Goal: Task Accomplishment & Management: Manage account settings

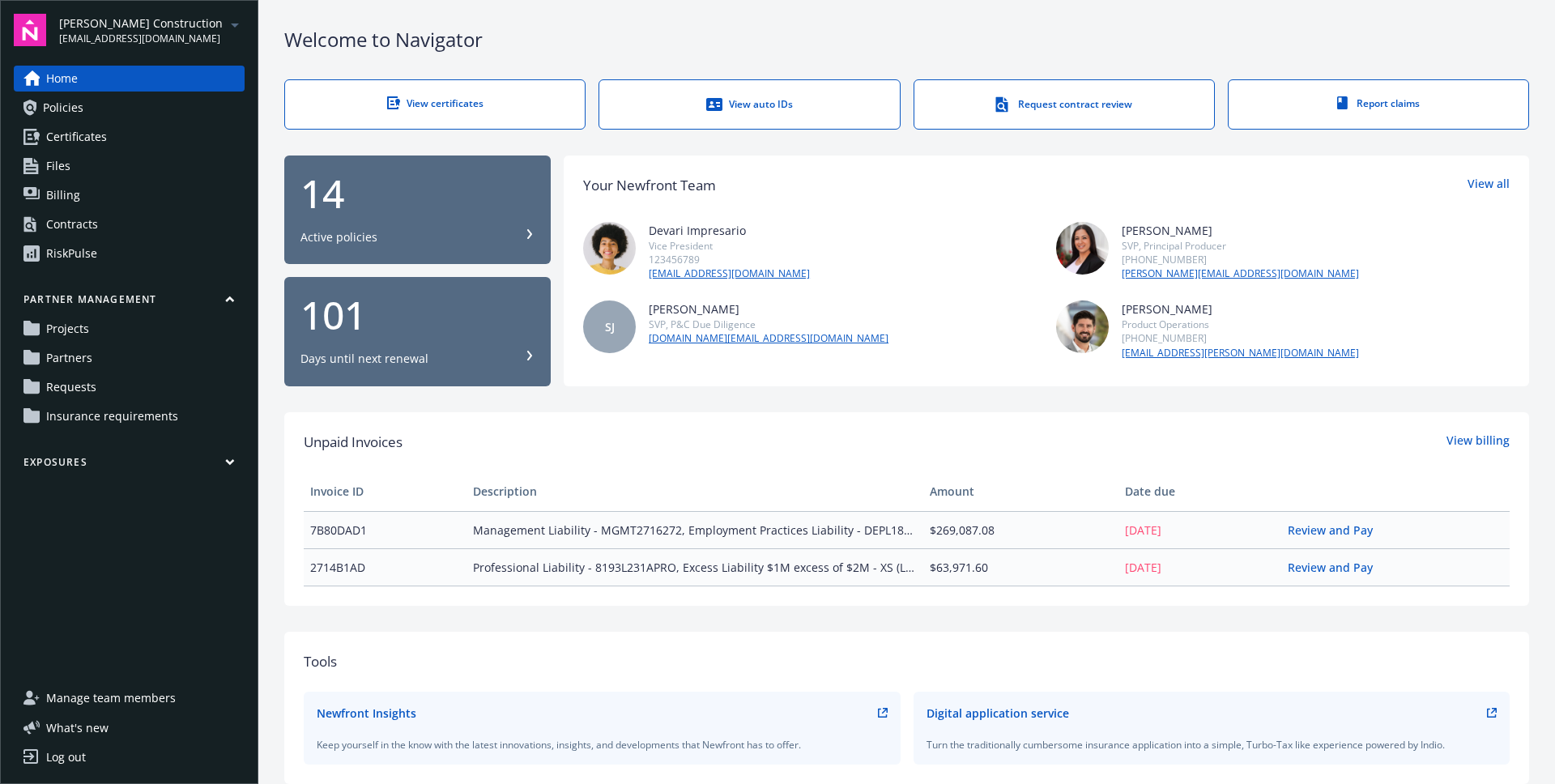
click at [235, 23] on icon "arrowDropDown" at bounding box center [234, 25] width 19 height 19
click at [726, 398] on div "Welcome to Navigator View certificates View auto IDs Request contract review Re…" at bounding box center [907, 577] width 1297 height 1155
click at [77, 750] on div "Log out" at bounding box center [66, 757] width 40 height 26
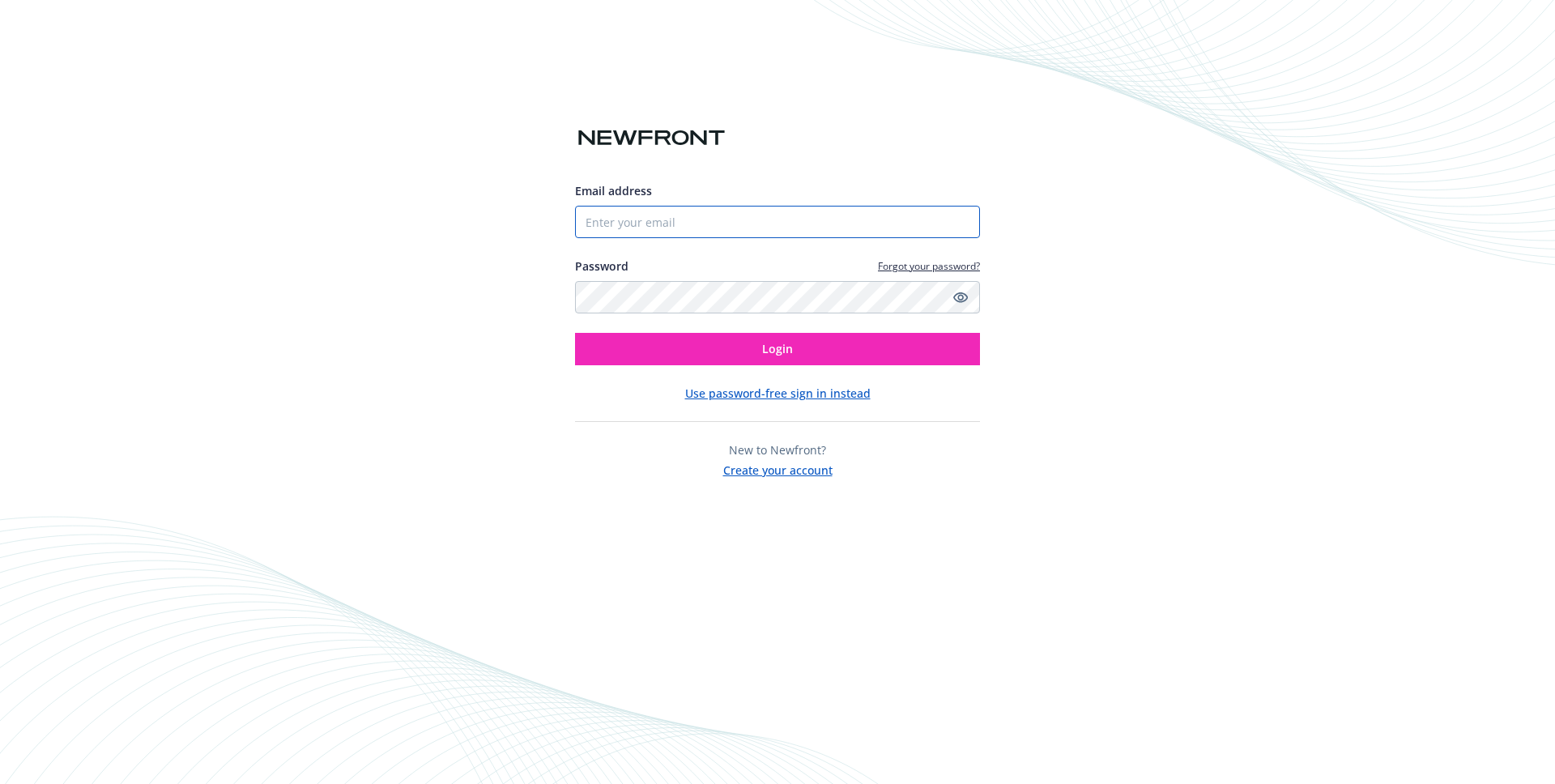
click at [659, 222] on input "Email address" at bounding box center [778, 221] width 405 height 32
type input "luojingzhou+test@gmail.com"
click at [766, 226] on input "[EMAIL_ADDRESS][DOMAIN_NAME]" at bounding box center [778, 221] width 405 height 32
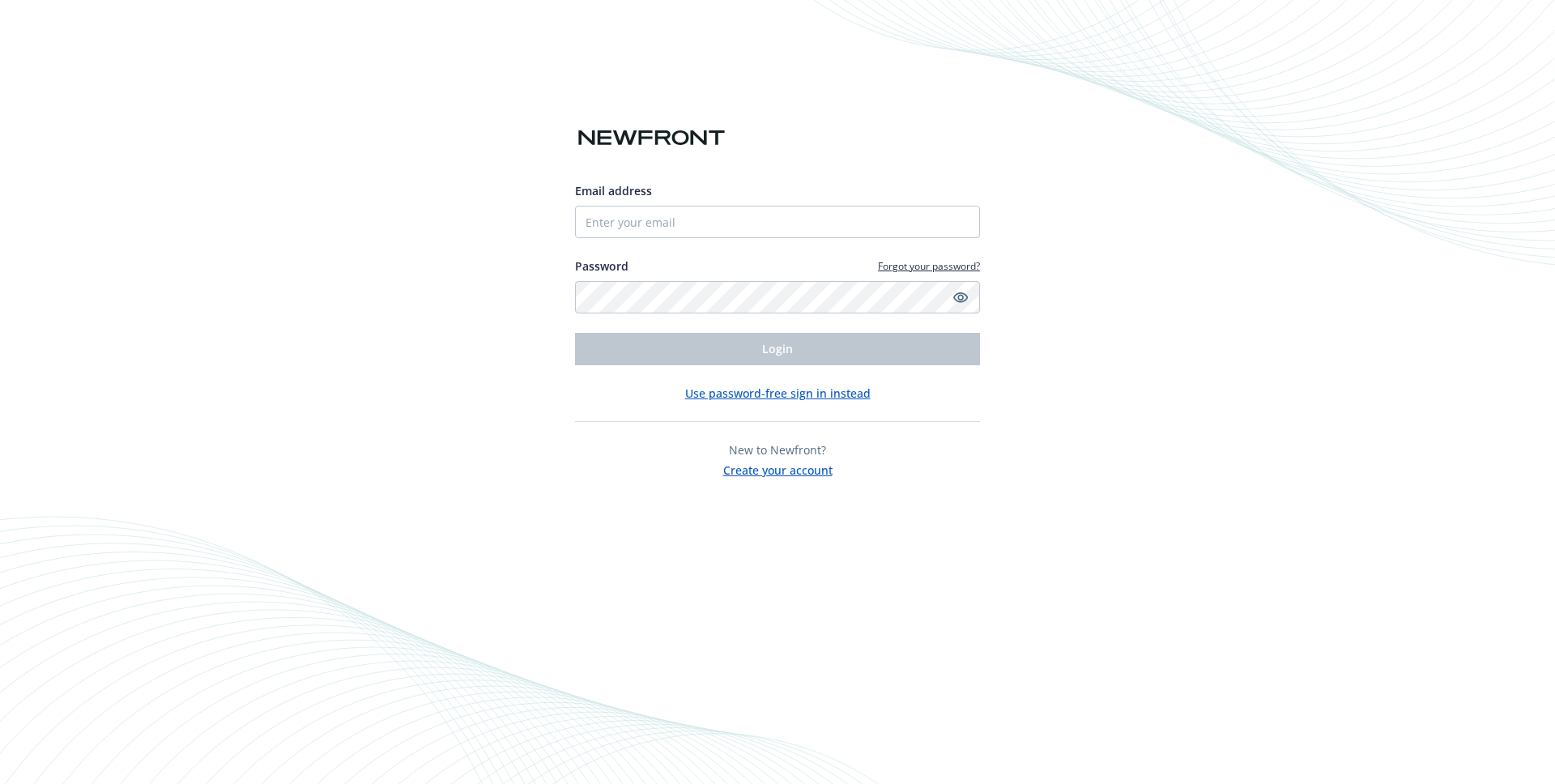
click at [1101, 199] on div "Email address Password Forgot your password? Login Use password-free sign in in…" at bounding box center [777, 392] width 1555 height 784
click at [825, 214] on input "Email address" at bounding box center [778, 221] width 405 height 32
click at [1186, 88] on div "Email address Password Forgot your password? Login Use password-free sign in in…" at bounding box center [777, 392] width 1555 height 784
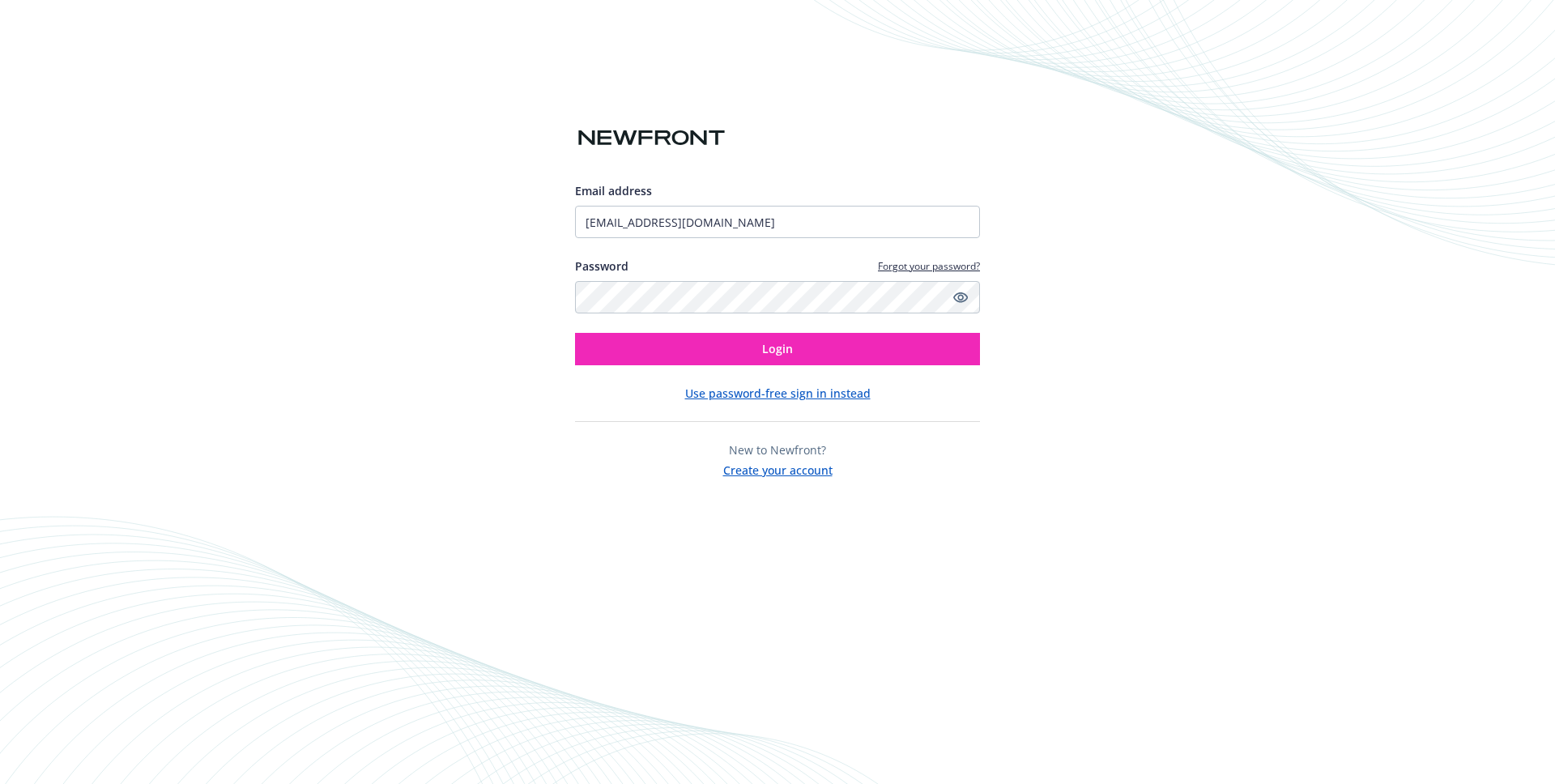
click at [820, 225] on input "[EMAIL_ADDRESS][DOMAIN_NAME]" at bounding box center [778, 221] width 405 height 32
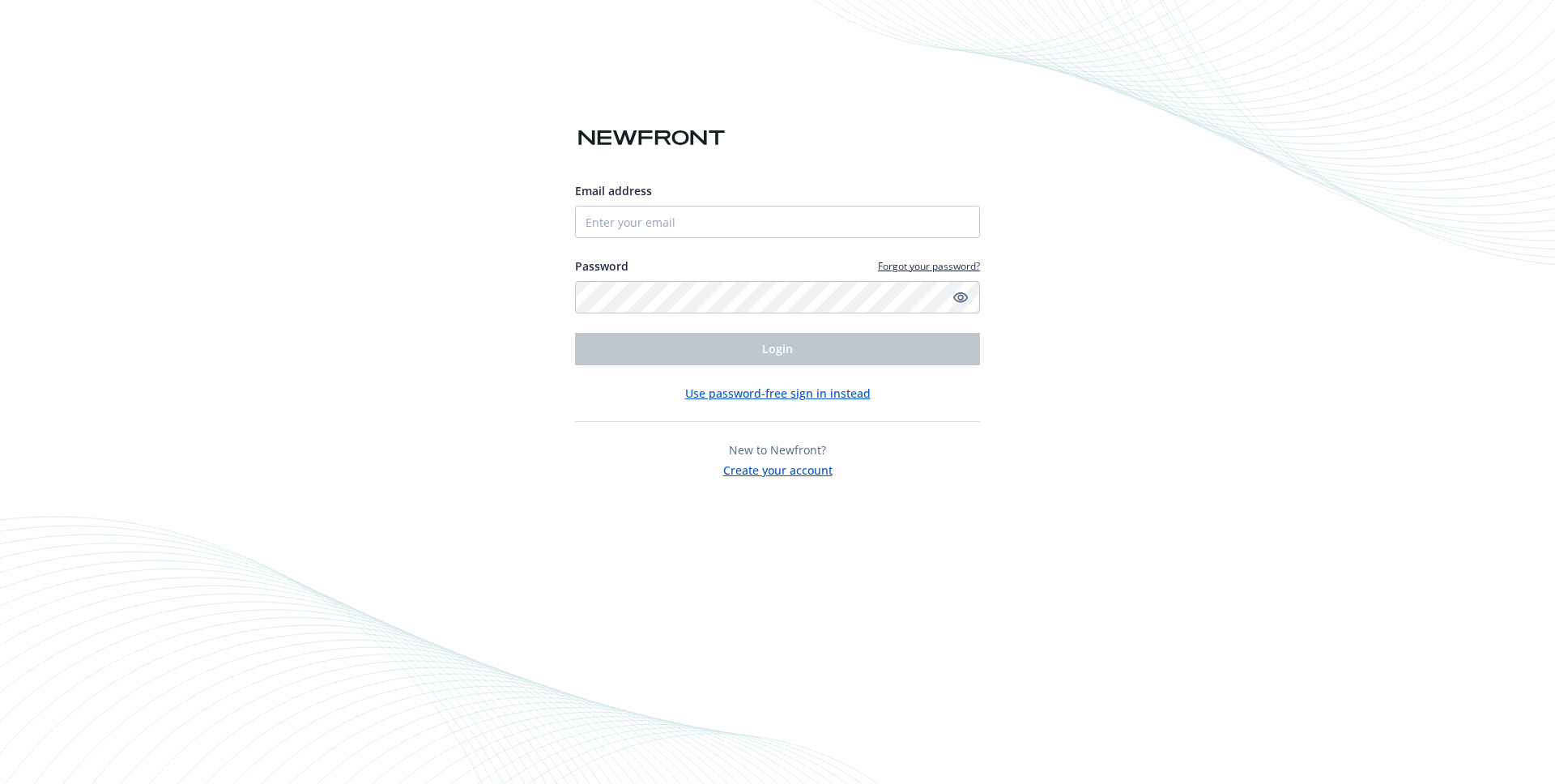
click at [845, 173] on div at bounding box center [778, 169] width 405 height 26
click at [1182, 133] on div "Email address Password Forgot your password? Login Use password-free sign in in…" at bounding box center [777, 392] width 1555 height 784
click at [610, 218] on input "Email address" at bounding box center [778, 221] width 405 height 32
type input "biproducer.demo@newfront.com"
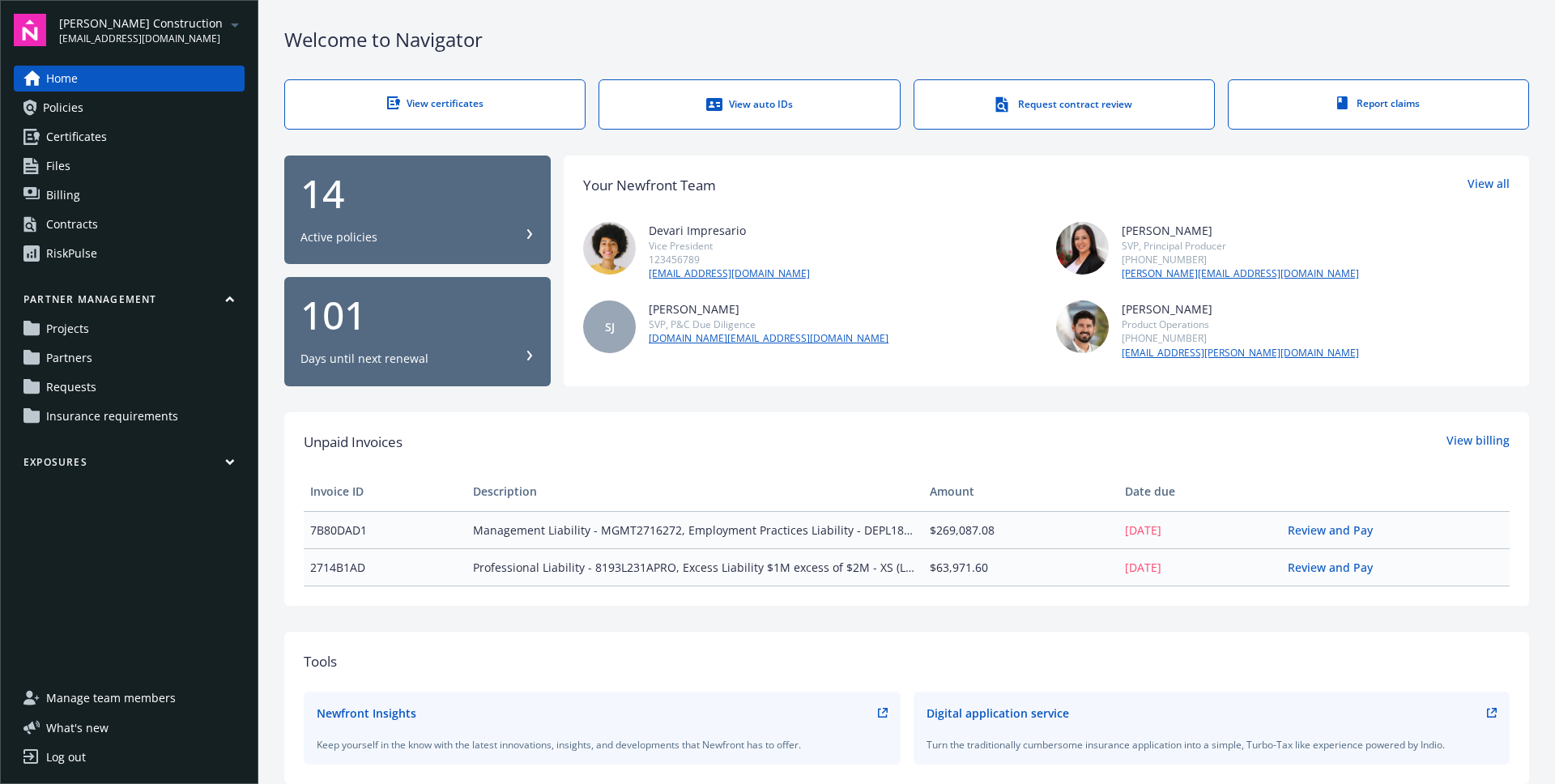
click at [179, 759] on link "Log out" at bounding box center [130, 757] width 231 height 26
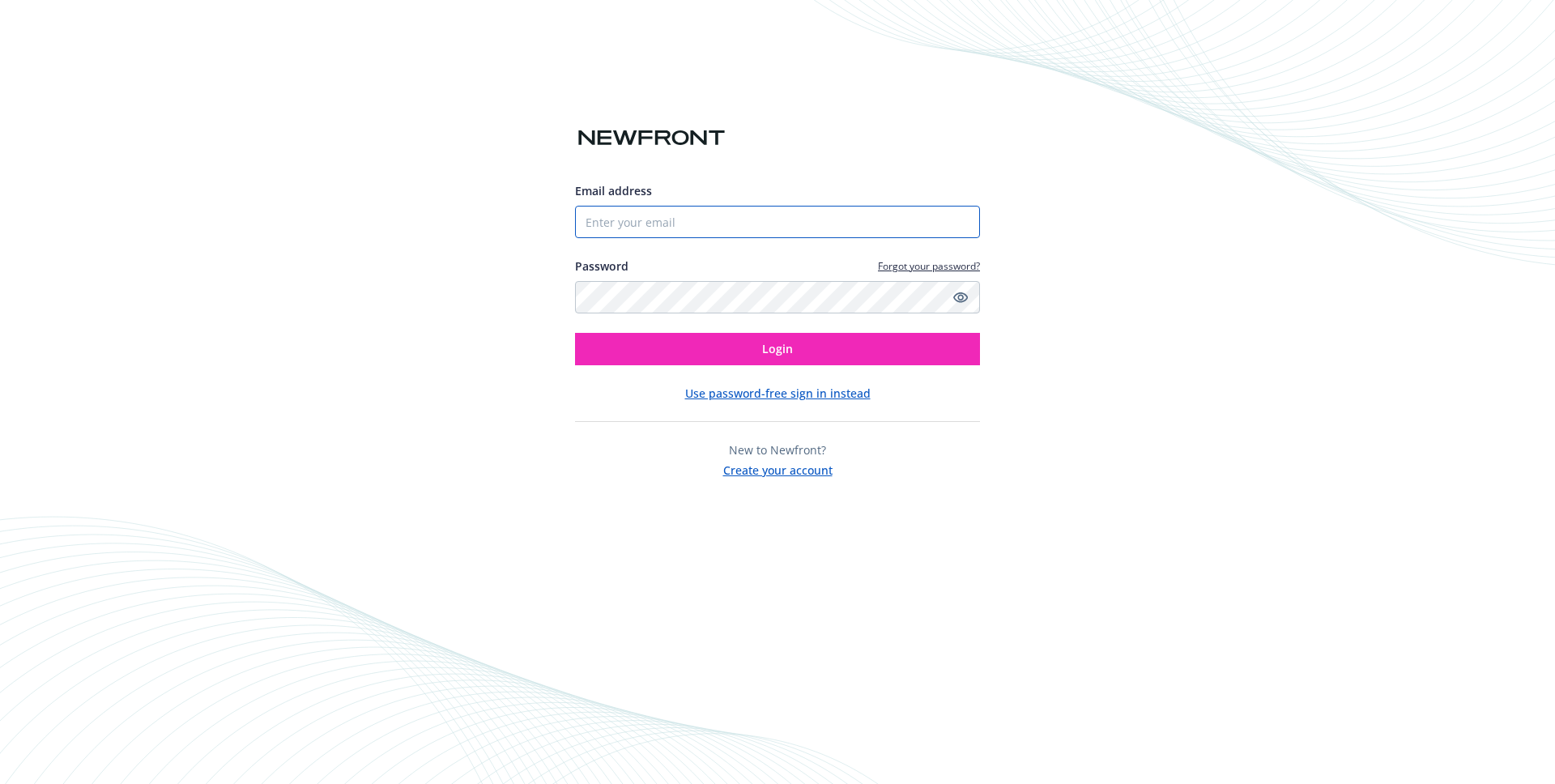
type input "[EMAIL_ADDRESS][DOMAIN_NAME]"
click at [1270, 114] on div "Email address [EMAIL_ADDRESS][DOMAIN_NAME] Password Forgot your password? Login…" at bounding box center [777, 392] width 1555 height 784
click at [845, 204] on div "Email address luojingzhou+test@gmail.com" at bounding box center [778, 210] width 405 height 55
click at [834, 222] on input "[EMAIL_ADDRESS][DOMAIN_NAME]" at bounding box center [778, 221] width 405 height 32
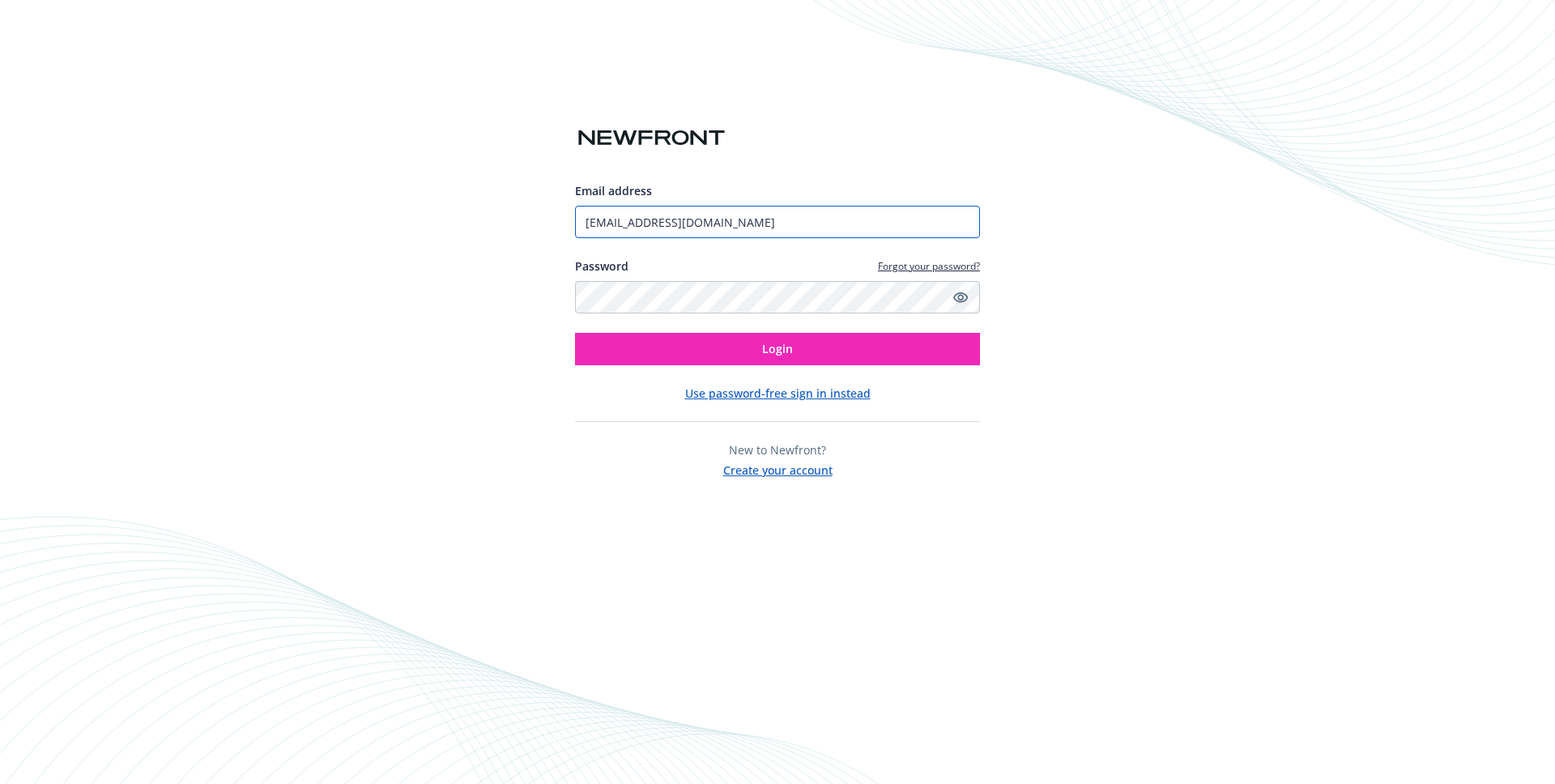
click at [834, 222] on input "[EMAIL_ADDRESS][DOMAIN_NAME]" at bounding box center [778, 221] width 405 height 32
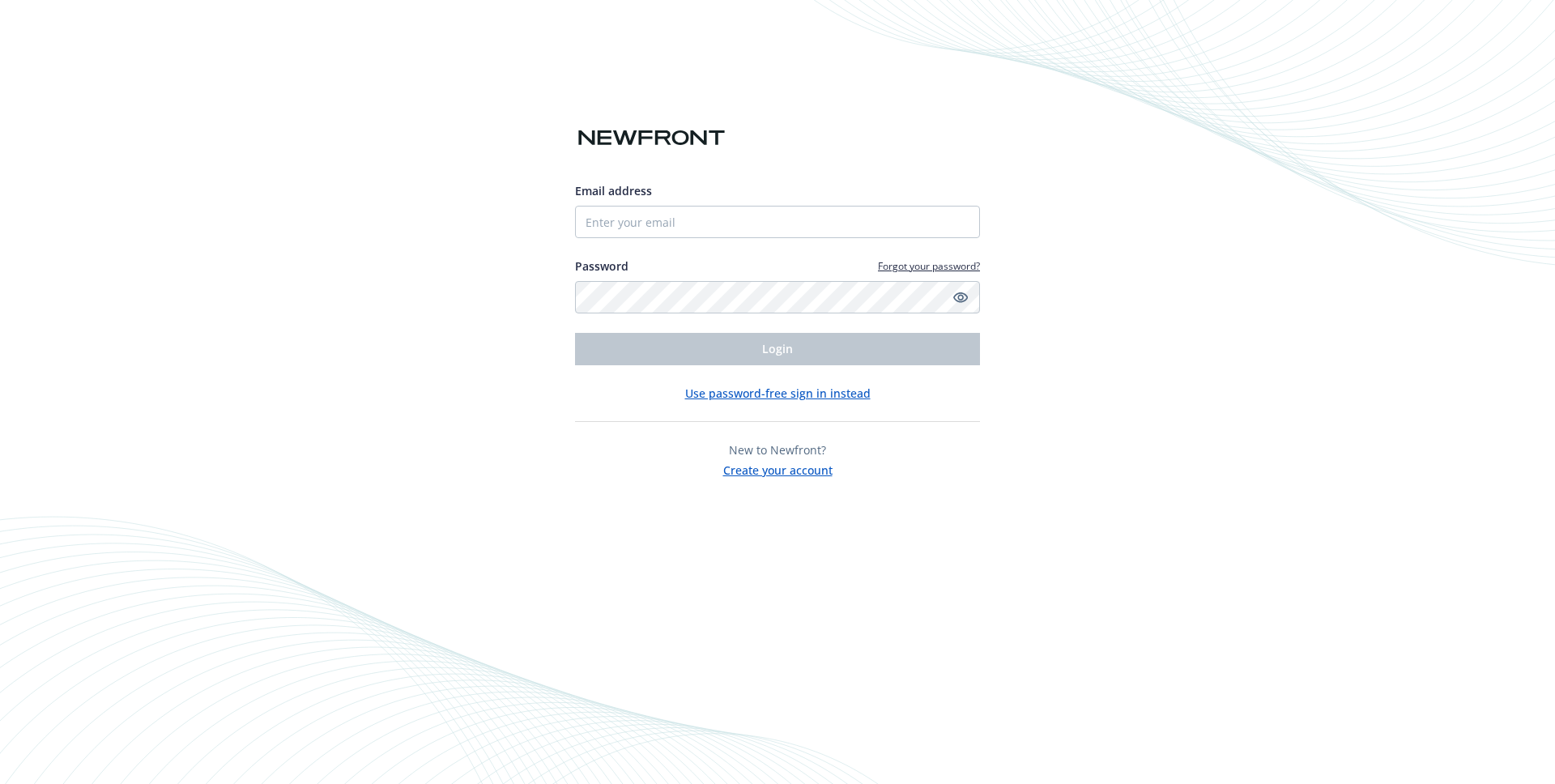
click at [907, 164] on div at bounding box center [778, 169] width 405 height 26
click at [1045, 253] on div "Email address Password Forgot your password? Login Use password-free sign in in…" at bounding box center [777, 392] width 1555 height 784
click at [800, 221] on input "Email address" at bounding box center [778, 221] width 405 height 32
click at [998, 141] on div "Email address Password Forgot your password? Login Use password-free sign in in…" at bounding box center [777, 392] width 1555 height 784
click at [747, 64] on div "Email address Password Forgot your password? Login Use password-free sign in in…" at bounding box center [777, 392] width 1555 height 784
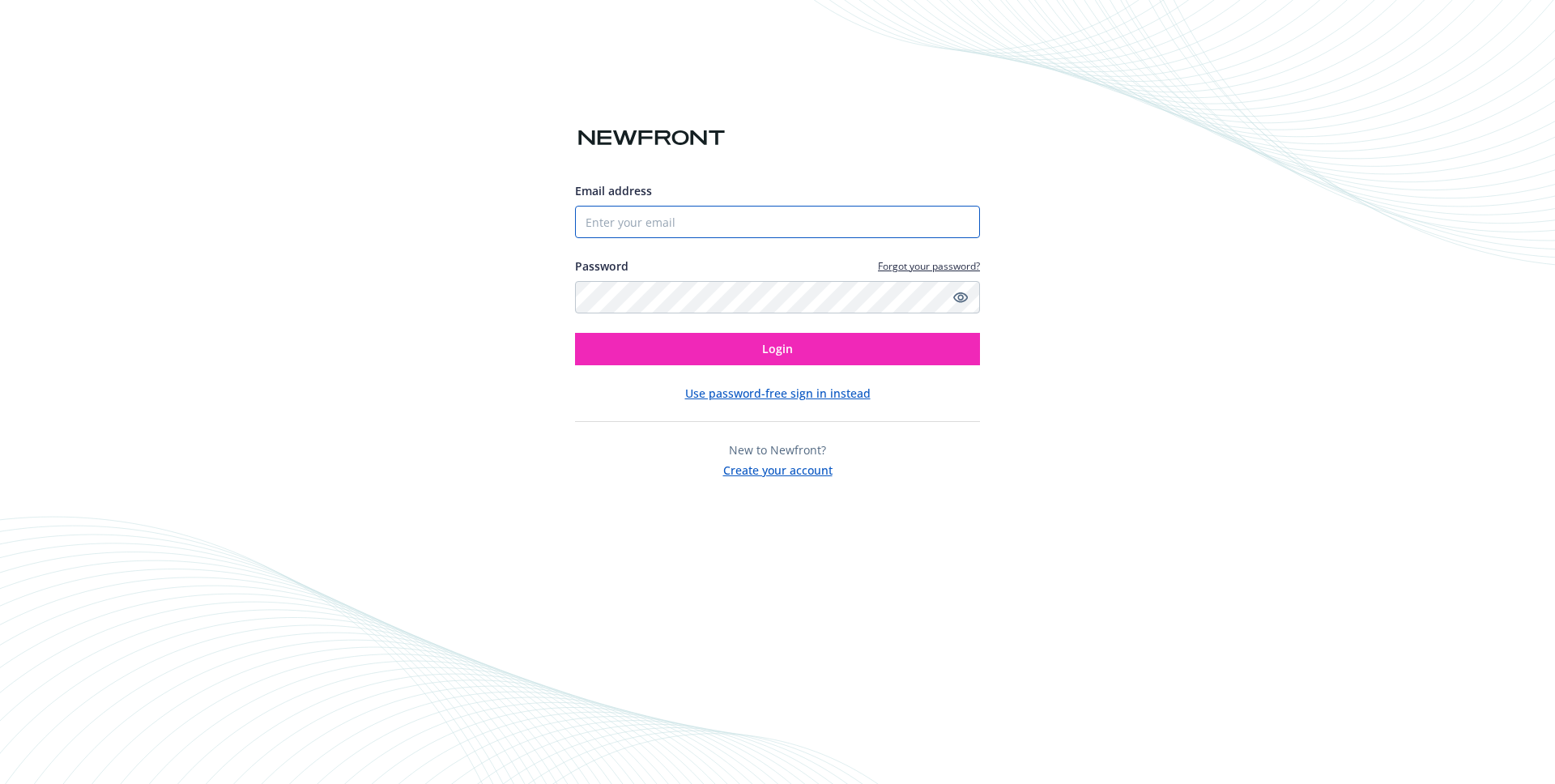
type input "[EMAIL_ADDRESS][DOMAIN_NAME]"
